Goal: Obtain resource: Download file/media

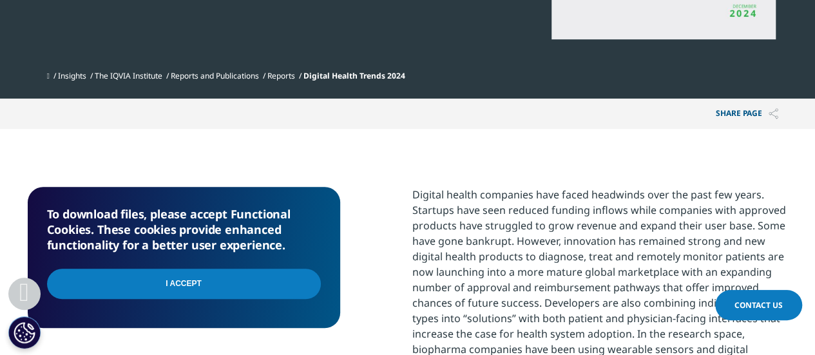
scroll to position [451, 0]
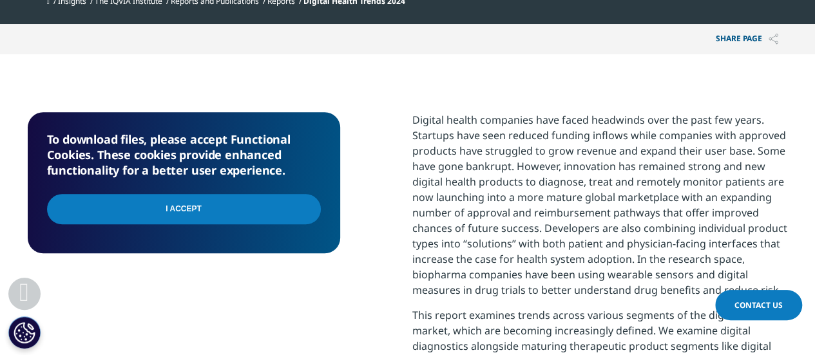
click at [233, 214] on input "I Accept" at bounding box center [184, 209] width 274 height 30
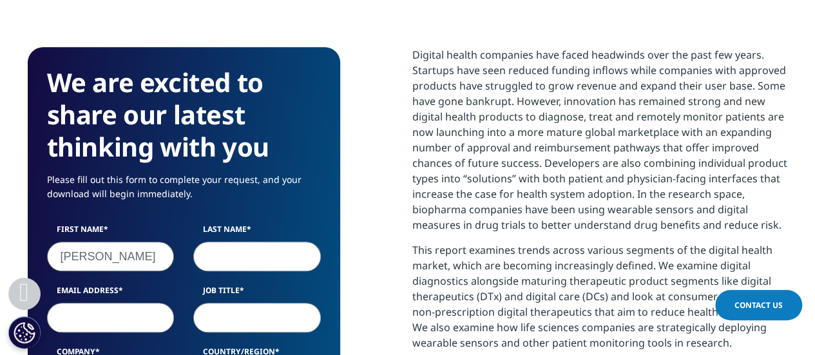
type input "[PERSON_NAME]"
type input "González"
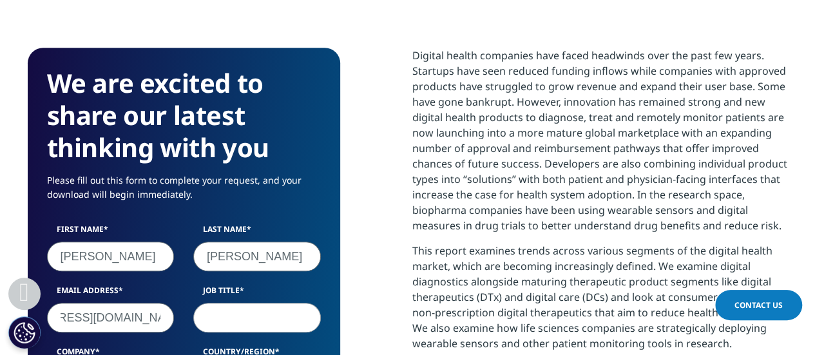
type input "jgonzalez@segurcaixaadeslas.es"
type input "I"
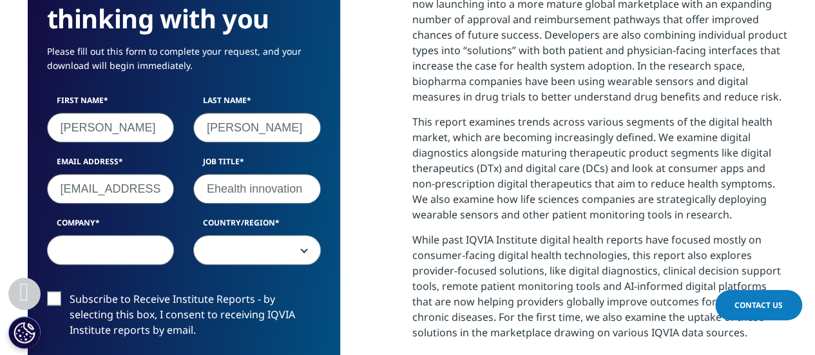
type input "Ehealth innovation"
click at [132, 254] on input "Company" at bounding box center [111, 250] width 128 height 30
type input "Adeslas"
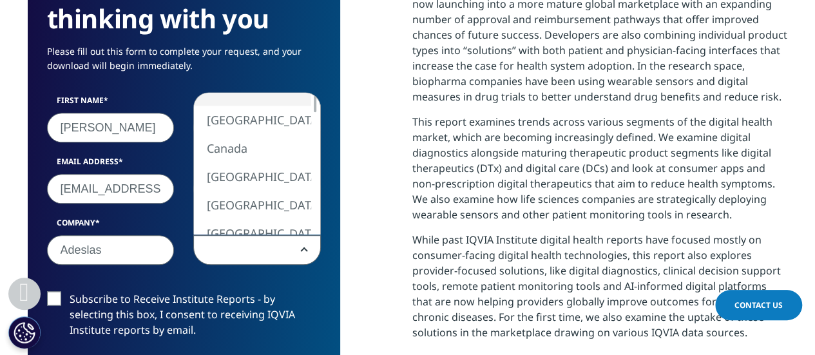
click at [254, 245] on span at bounding box center [257, 251] width 126 height 30
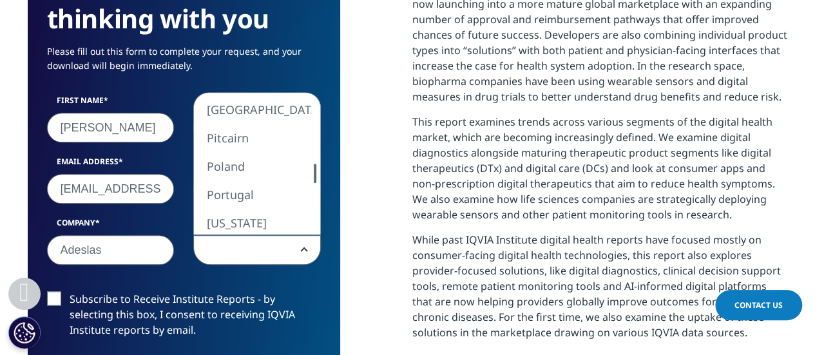
click at [307, 175] on div "United States Canada United Kingdom Afghanistan Albania Algeria American Samoa …" at bounding box center [257, 164] width 126 height 142
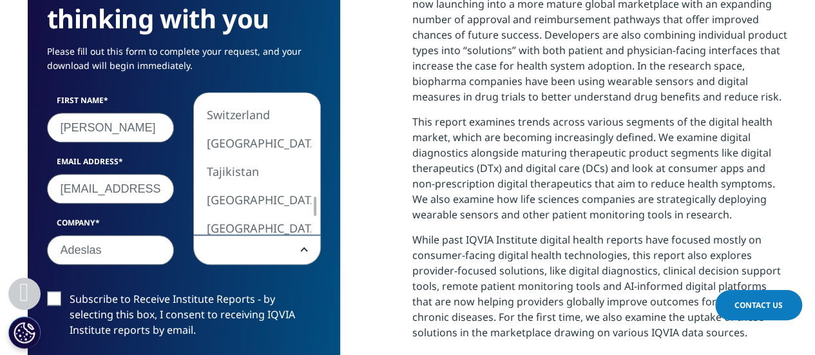
select select "[GEOGRAPHIC_DATA]"
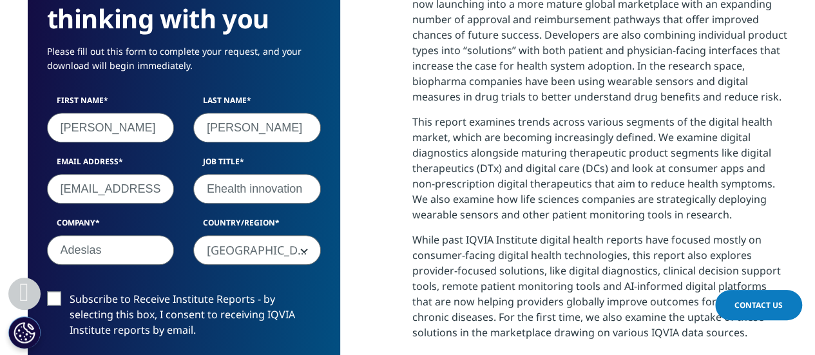
click at [94, 291] on label "Subscribe to Receive Institute Reports - by selecting this box, I consent to re…" at bounding box center [184, 317] width 274 height 53
click at [70, 291] on input "Subscribe to Receive Institute Reports - by selecting this box, I consent to re…" at bounding box center [70, 291] width 0 height 0
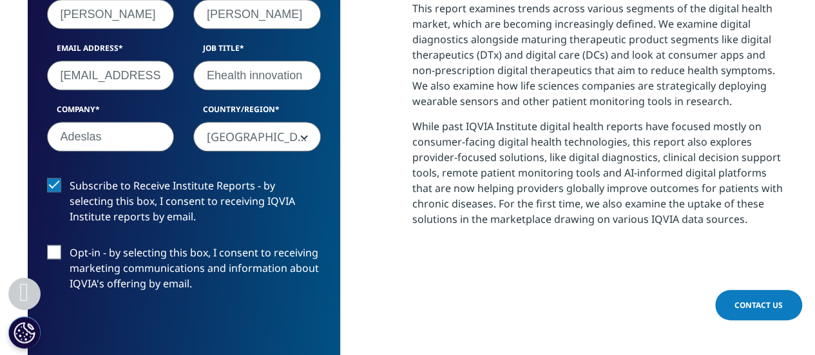
scroll to position [837, 0]
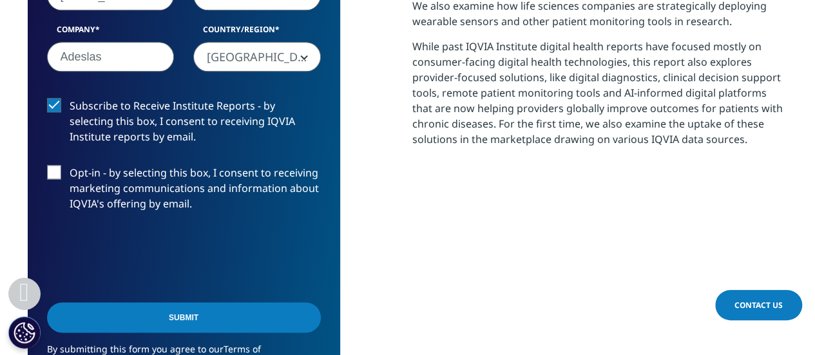
click at [107, 175] on label "Opt-in - by selecting this box, I consent to receiving marketing communications…" at bounding box center [184, 191] width 274 height 53
click at [70, 165] on input "Opt-in - by selecting this box, I consent to receiving marketing communications…" at bounding box center [70, 165] width 0 height 0
click at [189, 314] on input "Submit" at bounding box center [184, 317] width 274 height 30
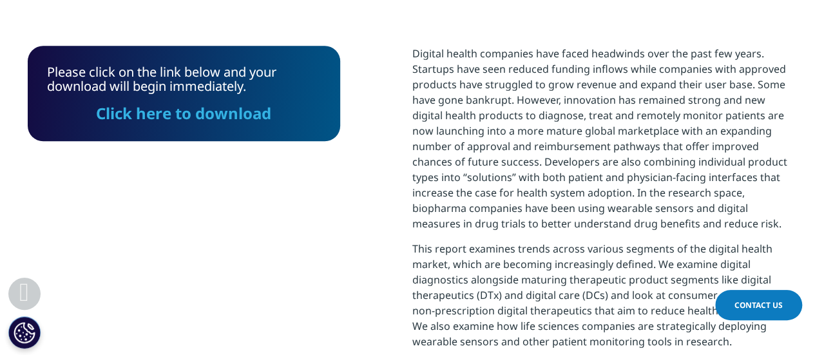
scroll to position [453, 0]
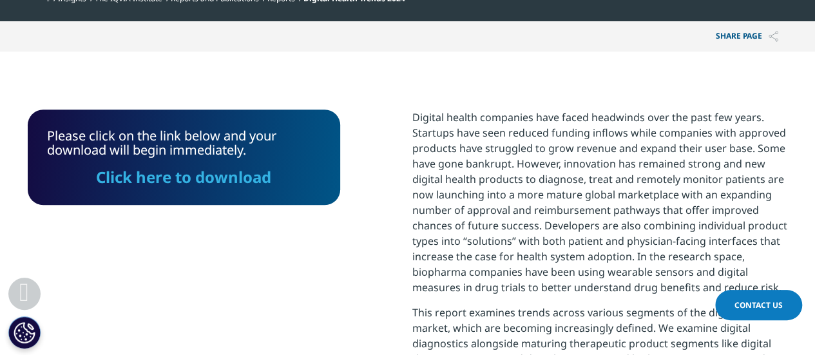
click at [233, 183] on link "Click here to download" at bounding box center [183, 176] width 175 height 21
